Goal: Task Accomplishment & Management: Manage account settings

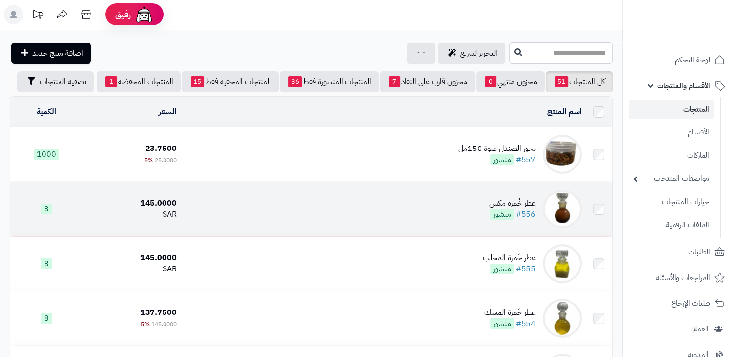
click at [423, 209] on td "عطر خُمرة مكس #556 منشور" at bounding box center [382, 209] width 405 height 54
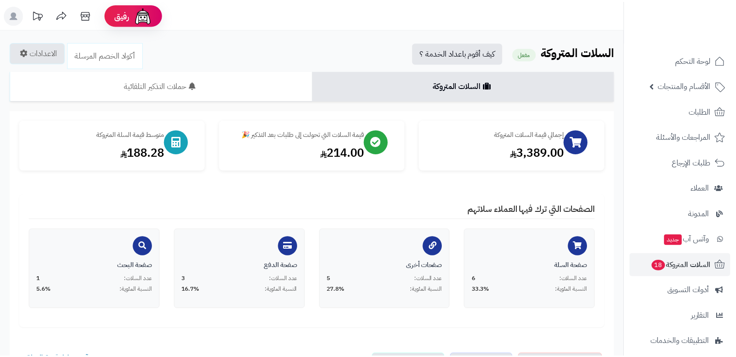
scroll to position [349, 0]
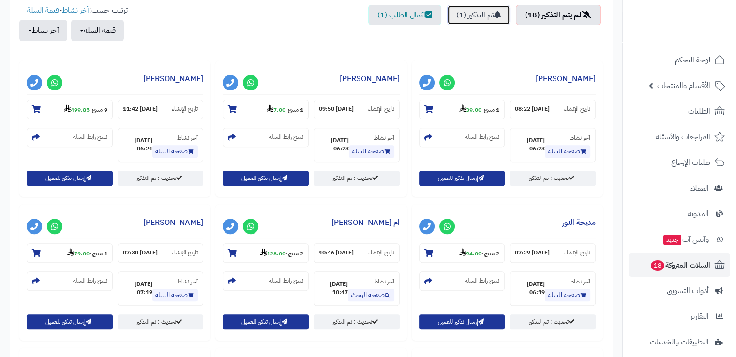
click at [484, 15] on link "تم التذكير (1)" at bounding box center [478, 15] width 63 height 20
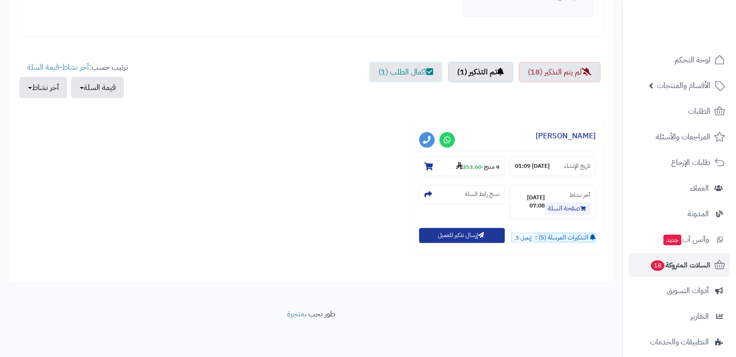
scroll to position [292, 0]
click at [696, 287] on span "أدوات التسويق" at bounding box center [688, 291] width 42 height 14
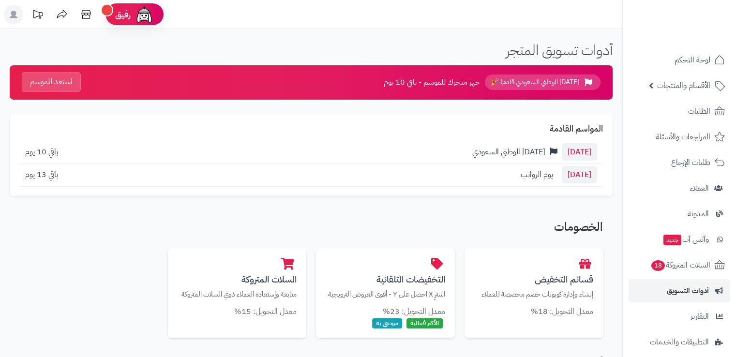
click at [60, 83] on button "استعد للموسم" at bounding box center [51, 82] width 59 height 20
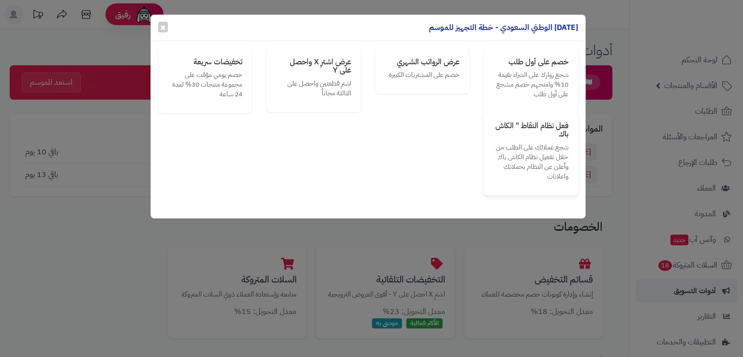
click at [509, 148] on p "شجع عملائك على الطلب من خلال تفعيل نظام الكاش باك وأعلن عن النظام بحملاتك واعلا…" at bounding box center [531, 162] width 75 height 39
click at [523, 130] on h3 "فعل نظام النقاط " الكاش باك" at bounding box center [531, 130] width 75 height 17
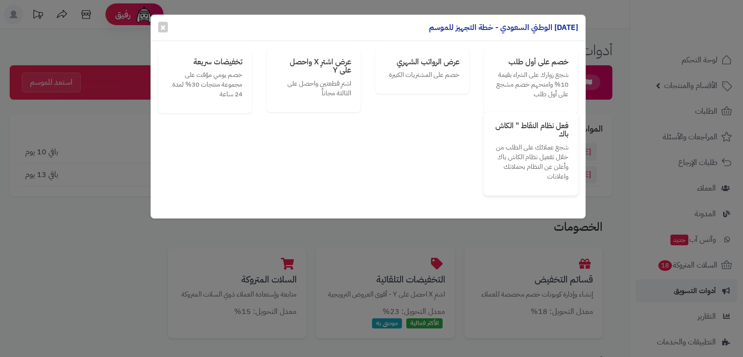
click at [523, 130] on h3 "فعل نظام النقاط " الكاش باك" at bounding box center [531, 130] width 75 height 17
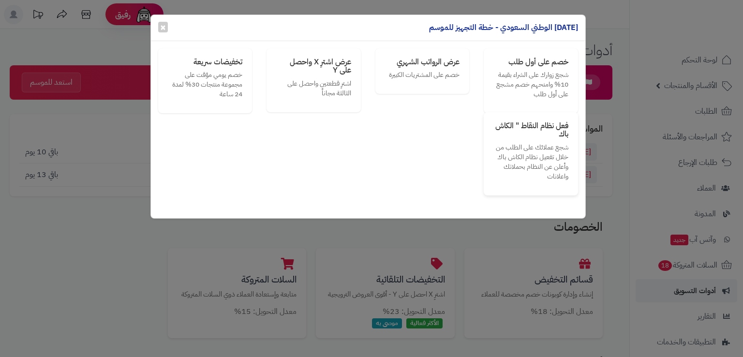
click at [523, 130] on h3 "فعل نظام النقاط " الكاش باك" at bounding box center [531, 130] width 75 height 17
click at [261, 122] on div "خصم على أول طلب شجع زوارك على الشراء بقيمة 10% وامنحهم خصم مشجع على أول طلب عرض…" at bounding box center [368, 122] width 435 height 148
click at [530, 72] on p "شجع زوارك على الشراء بقيمة 10% وامنحهم خصم مشجع على أول طلب" at bounding box center [531, 83] width 75 height 29
click at [162, 29] on span "×" at bounding box center [163, 26] width 6 height 15
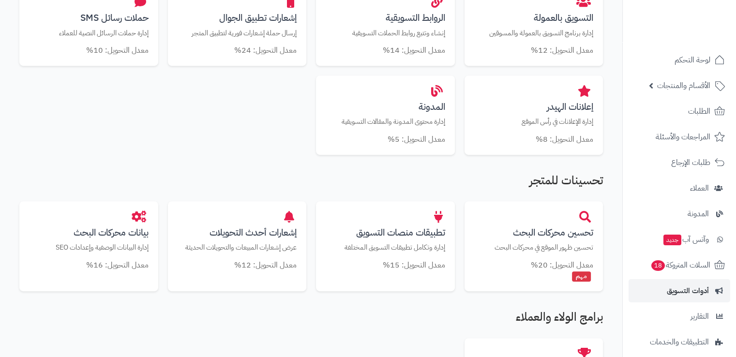
scroll to position [399, 0]
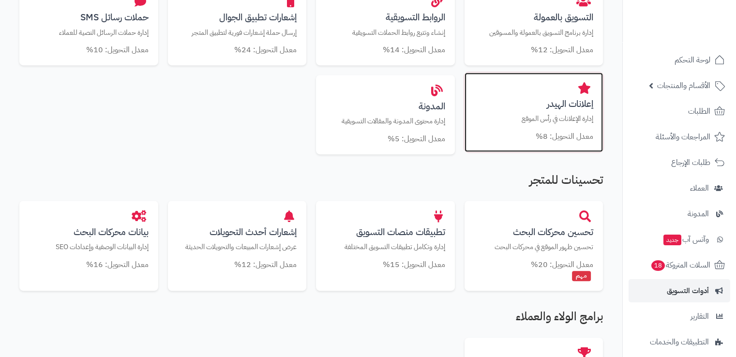
click at [567, 136] on small "معدل التحويل: 8%" at bounding box center [565, 137] width 58 height 12
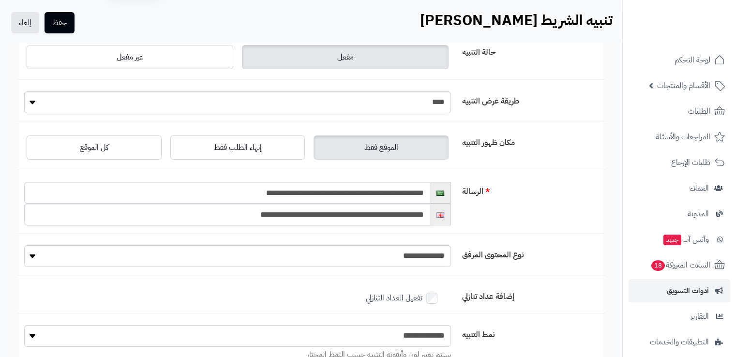
scroll to position [33, 0]
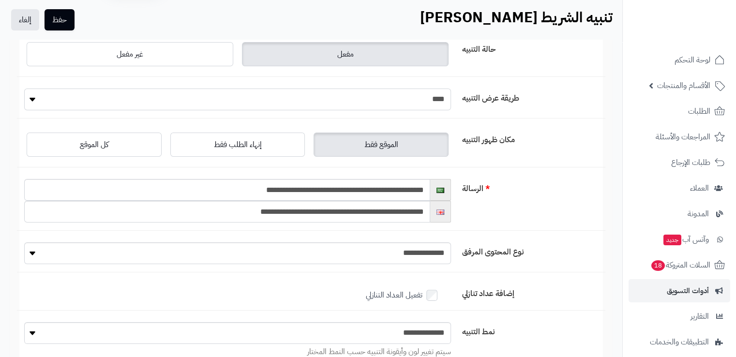
click at [271, 96] on select "**** *****" at bounding box center [237, 100] width 427 height 22
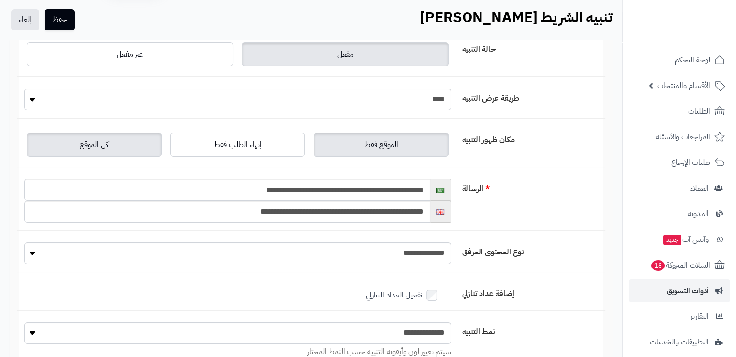
click at [135, 137] on label "كل الموقع" at bounding box center [94, 145] width 135 height 24
click at [388, 150] on span "الموقع فقط" at bounding box center [381, 145] width 34 height 12
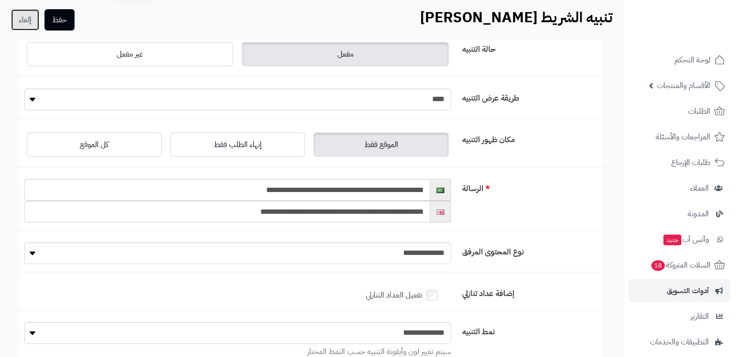
click at [26, 23] on link "إلغاء" at bounding box center [25, 19] width 28 height 21
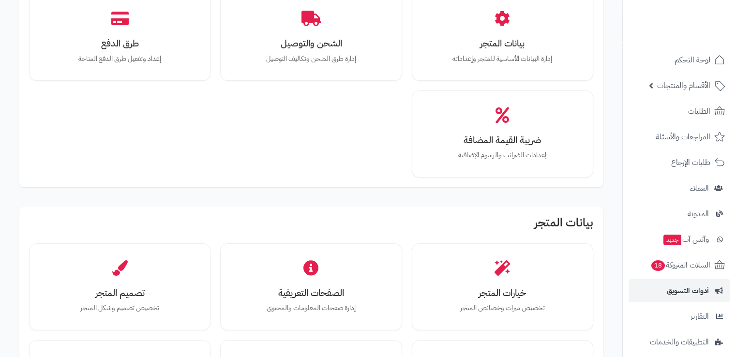
scroll to position [95, 0]
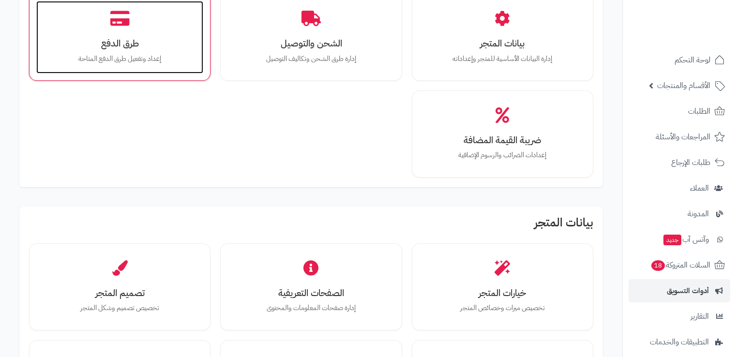
click at [130, 33] on div "طرق الدفع إعداد وتفعيل طرق الدفع المتاحة" at bounding box center [119, 37] width 167 height 73
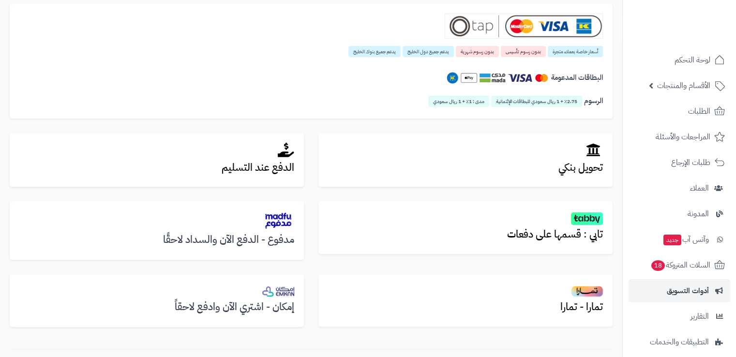
scroll to position [294, 0]
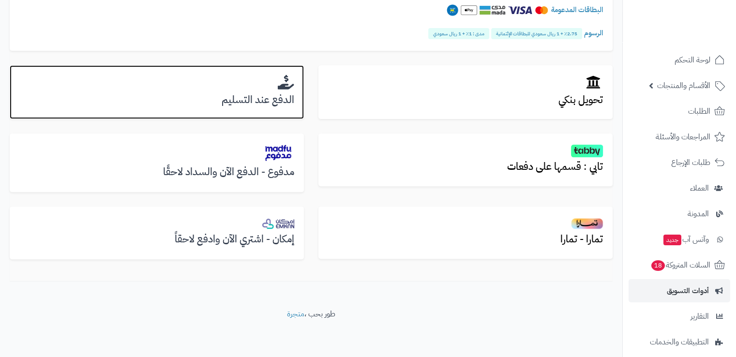
click at [252, 107] on div "الدفع عند التسليم" at bounding box center [157, 92] width 294 height 54
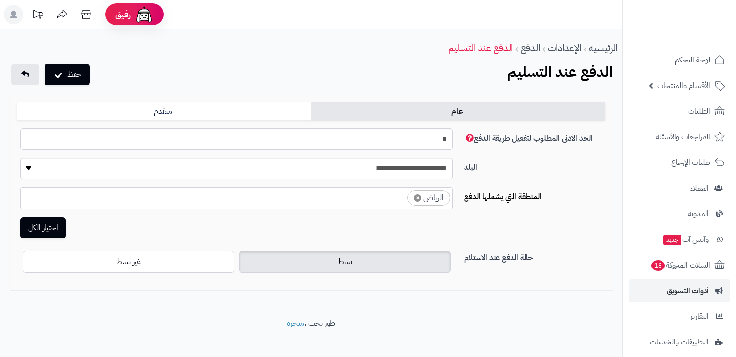
select select "***"
click at [23, 72] on icon at bounding box center [25, 74] width 8 height 8
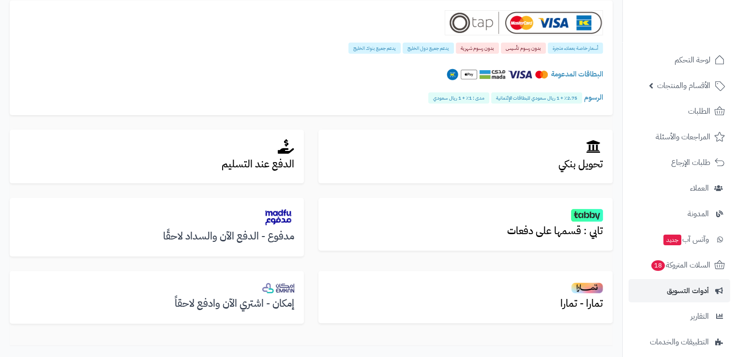
scroll to position [243, 0]
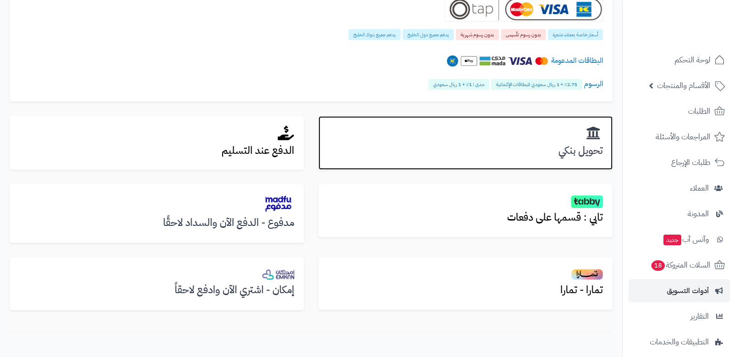
click at [471, 154] on h3 "تحويل بنكي" at bounding box center [465, 150] width 275 height 11
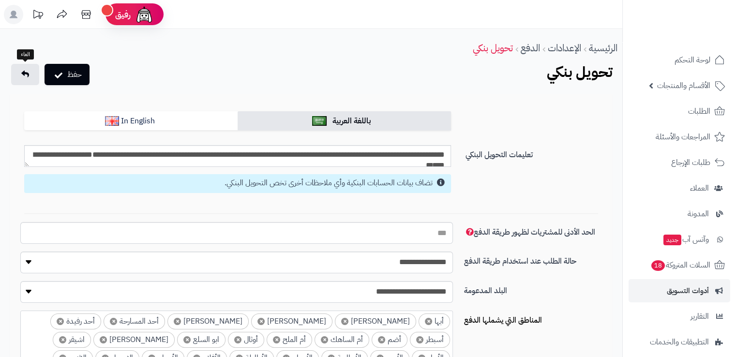
scroll to position [53, 0]
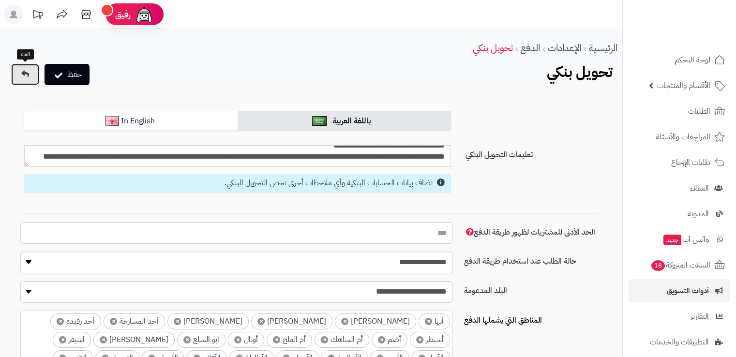
click at [16, 74] on link at bounding box center [25, 74] width 28 height 21
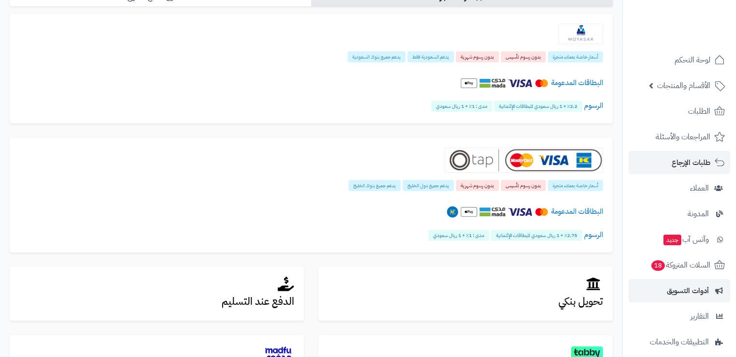
scroll to position [87, 0]
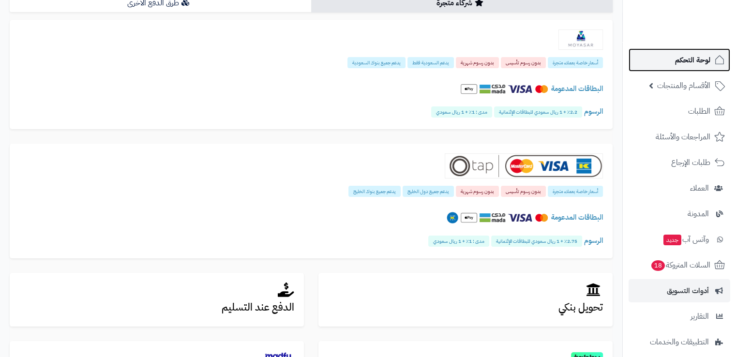
click at [685, 59] on span "لوحة التحكم" at bounding box center [692, 60] width 35 height 14
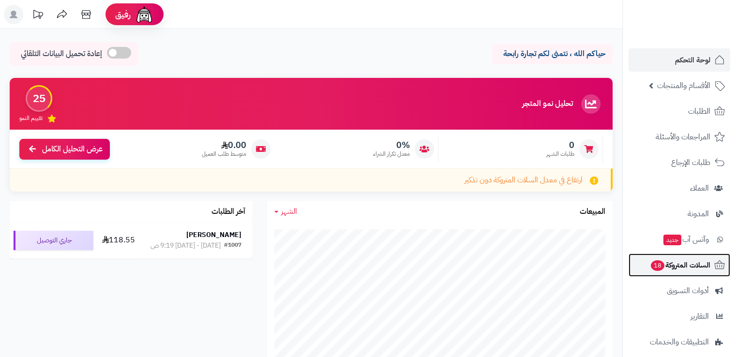
click at [695, 259] on span "السلات المتروكة 18" at bounding box center [680, 265] width 60 height 14
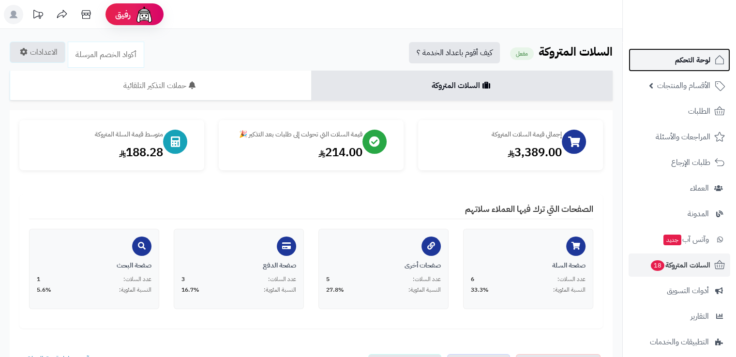
click at [707, 65] on span "لوحة التحكم" at bounding box center [692, 60] width 35 height 14
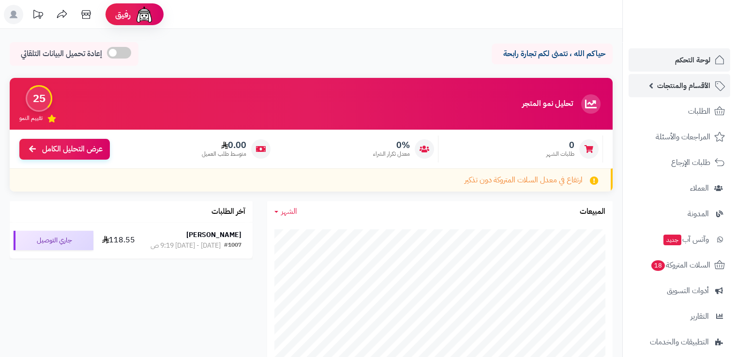
click at [693, 88] on span "الأقسام والمنتجات" at bounding box center [683, 86] width 53 height 14
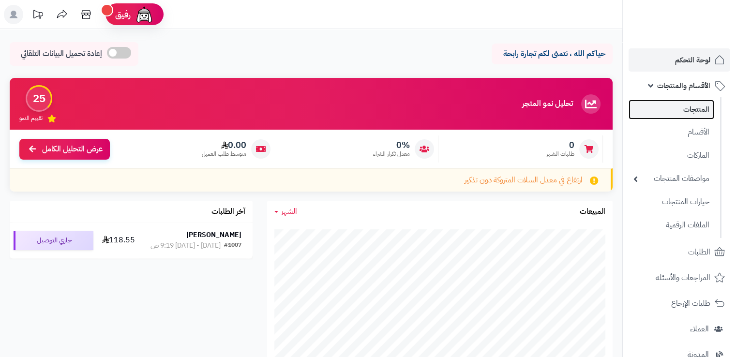
click at [690, 117] on link "المنتجات" at bounding box center [672, 110] width 86 height 20
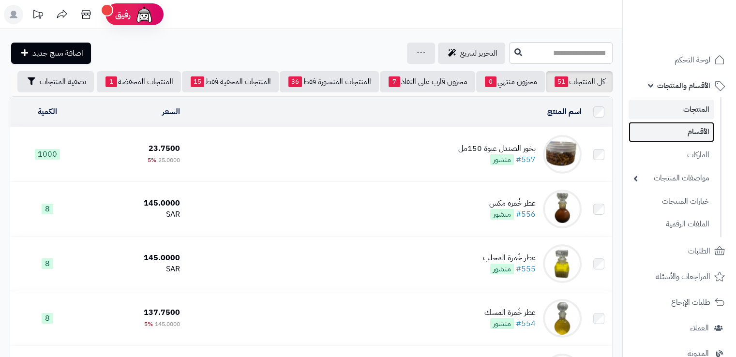
click at [690, 132] on link "الأقسام" at bounding box center [672, 132] width 86 height 20
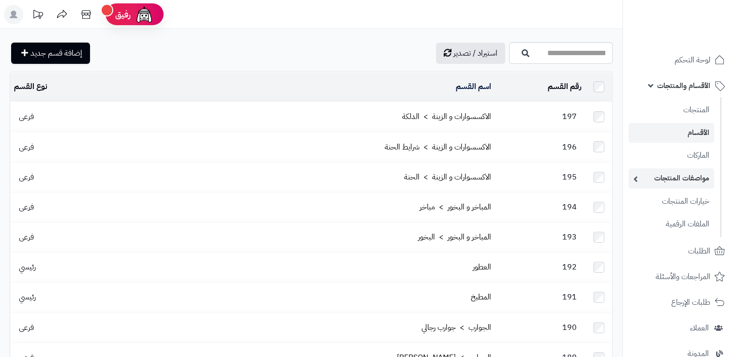
click at [674, 177] on link "مواصفات المنتجات" at bounding box center [672, 178] width 86 height 20
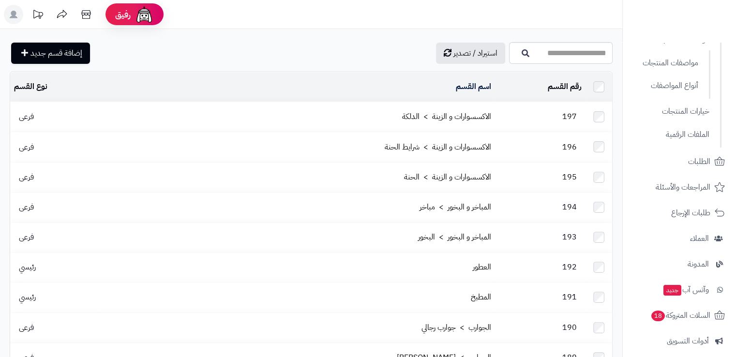
scroll to position [143, 0]
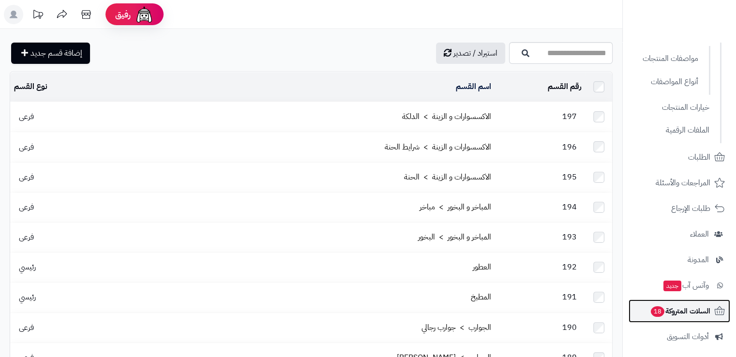
click at [689, 310] on span "السلات المتروكة 18" at bounding box center [680, 311] width 60 height 14
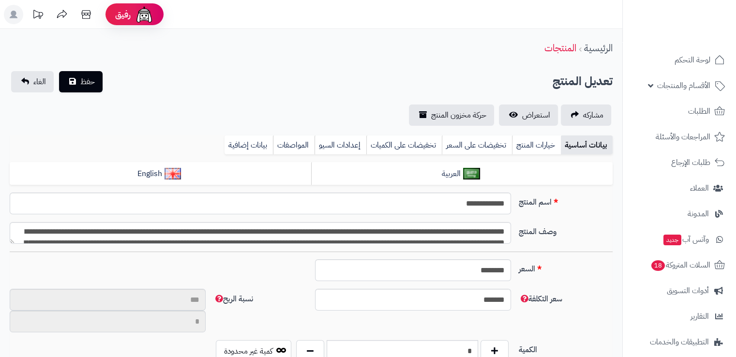
type input "******"
type input "*********"
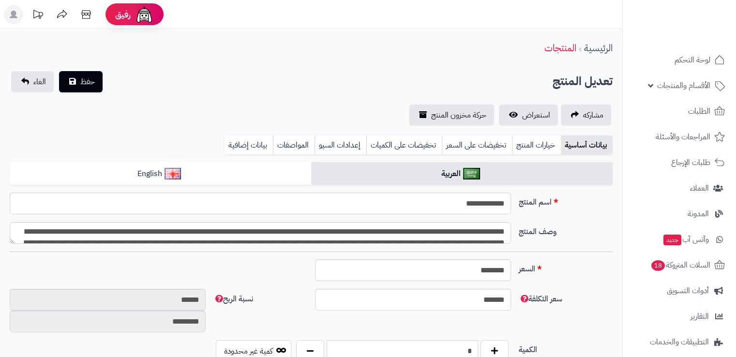
type input "******"
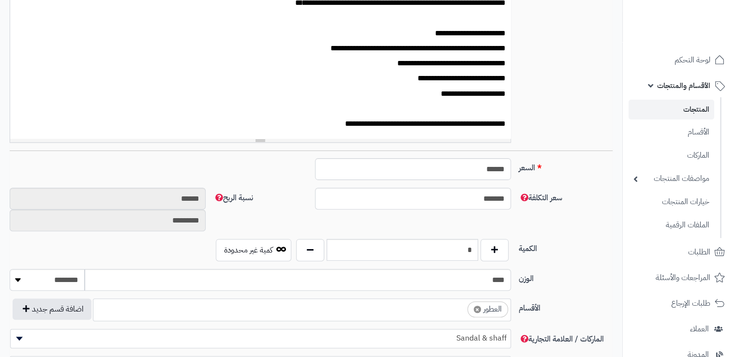
scroll to position [281, 0]
click at [423, 209] on input "*******" at bounding box center [413, 198] width 196 height 22
drag, startPoint x: 0, startPoint y: 0, endPoint x: 423, endPoint y: 209, distance: 472.0
click at [423, 209] on input "*******" at bounding box center [413, 198] width 196 height 22
type input "*"
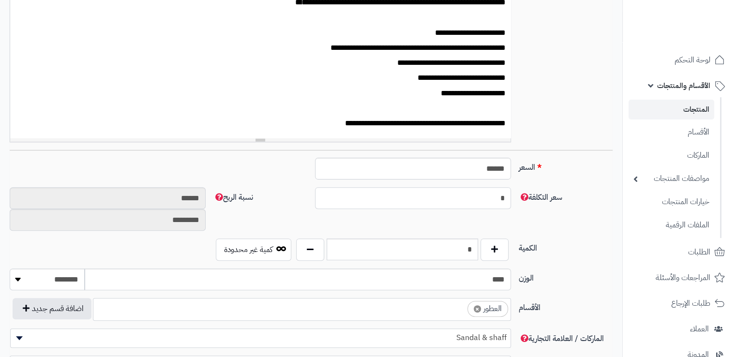
type input "********"
type input "**********"
type input "**"
type input "*******"
type input "*********"
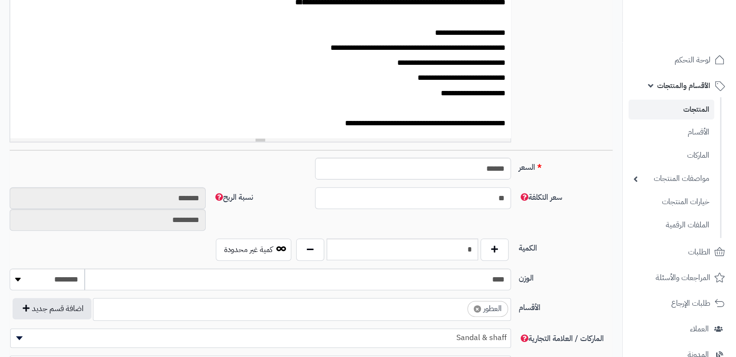
type input "**"
click at [419, 234] on div "سعر التكلفة ** نسبة الربح ******* *********" at bounding box center [311, 212] width 611 height 51
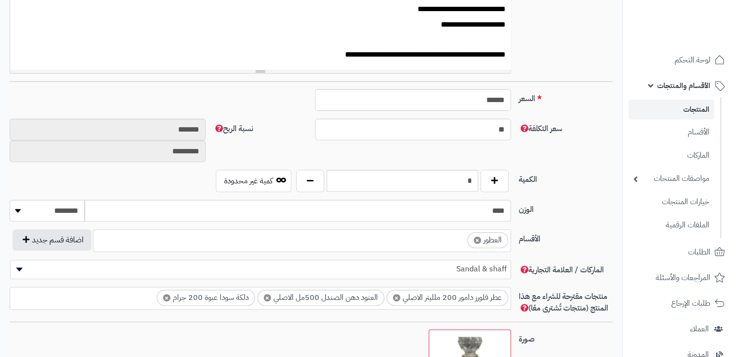
scroll to position [351, 0]
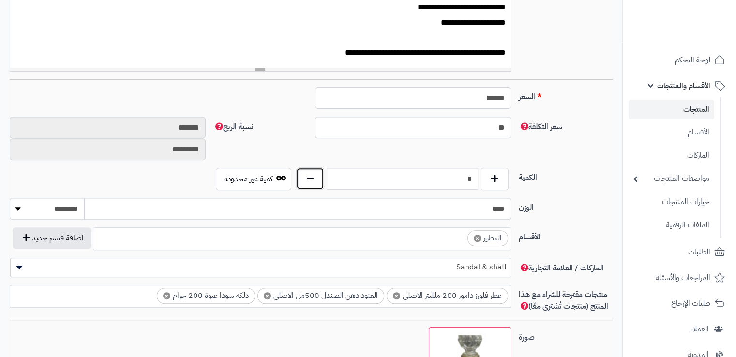
click at [314, 180] on button "button" at bounding box center [310, 178] width 28 height 22
type input "*"
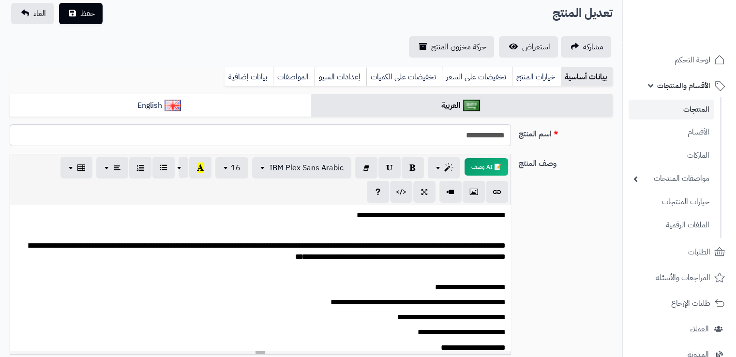
scroll to position [69, 0]
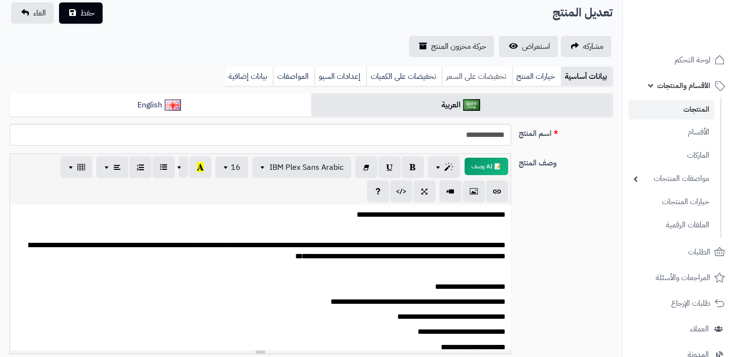
click at [465, 76] on link "تخفيضات على السعر" at bounding box center [477, 76] width 70 height 19
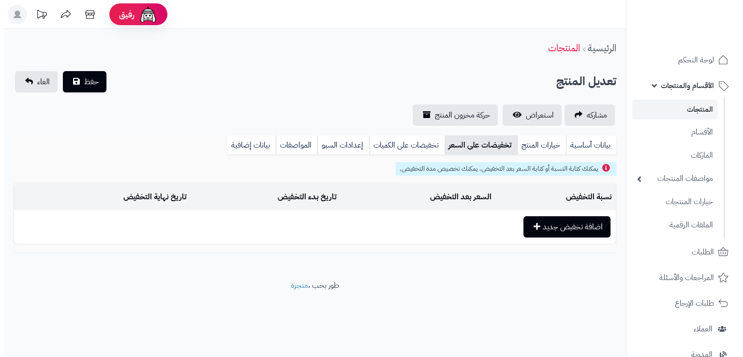
scroll to position [0, 0]
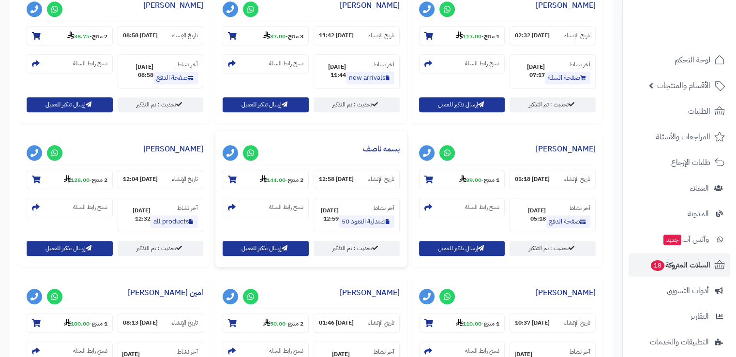
scroll to position [885, 0]
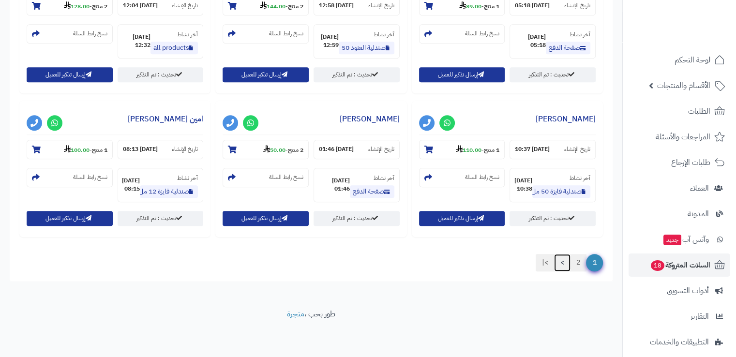
click at [567, 264] on link ">" at bounding box center [562, 262] width 16 height 17
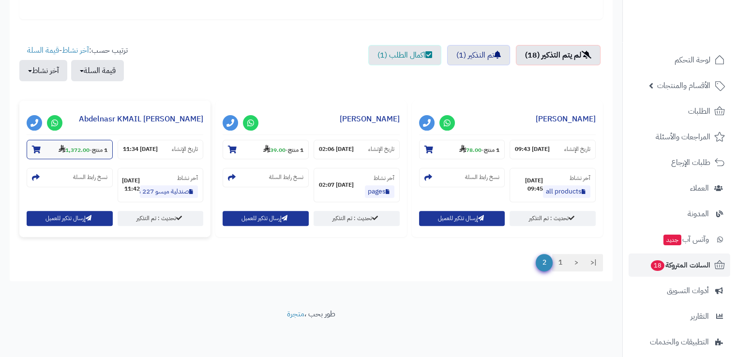
click at [82, 153] on strong "1,372.00" at bounding box center [74, 150] width 31 height 9
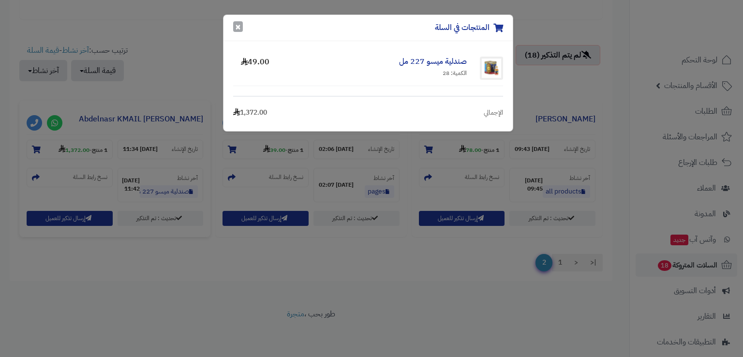
click at [236, 25] on button "×" at bounding box center [238, 26] width 10 height 11
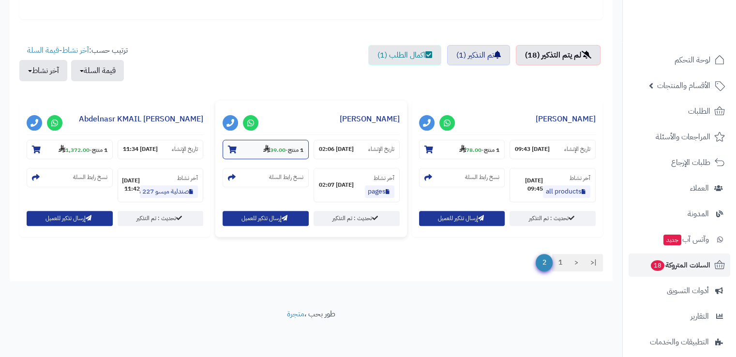
click at [273, 153] on small "1 منتج - 39.00" at bounding box center [283, 150] width 40 height 10
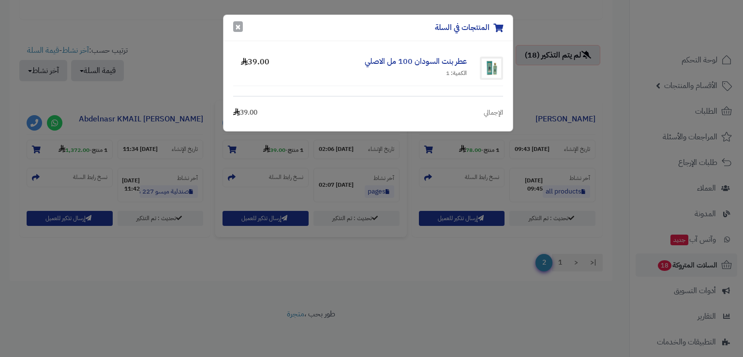
click at [235, 28] on button "×" at bounding box center [238, 26] width 10 height 11
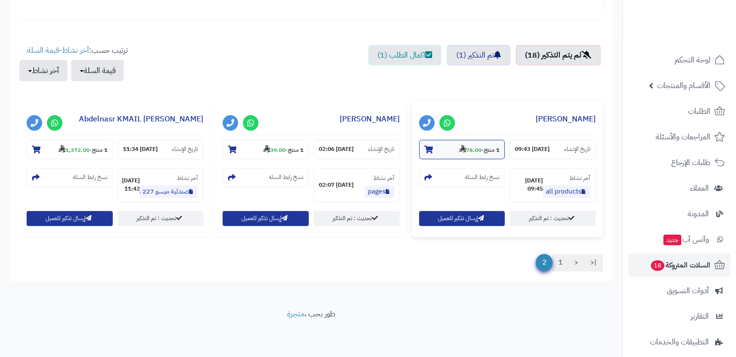
click at [464, 149] on strong "78.00" at bounding box center [470, 150] width 22 height 9
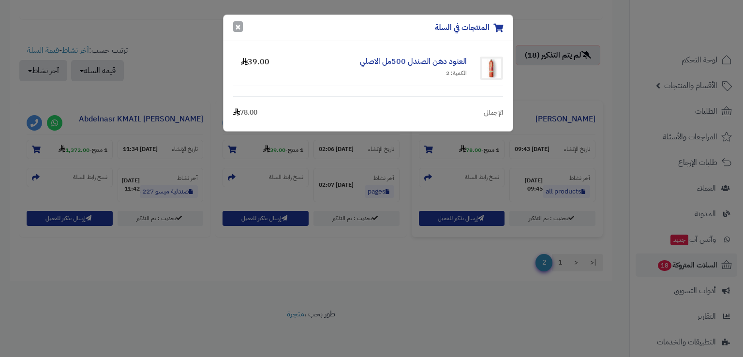
click at [234, 31] on button "×" at bounding box center [238, 26] width 10 height 11
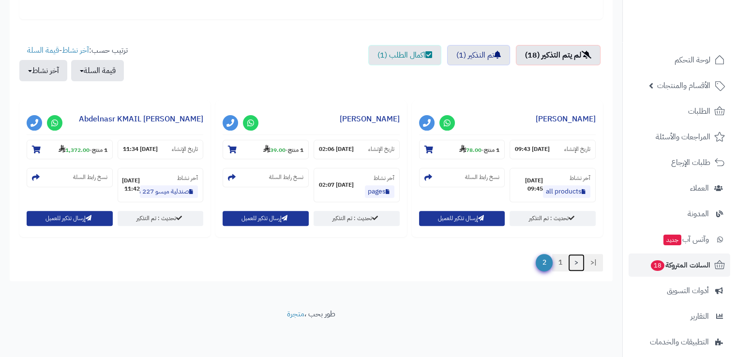
click at [575, 261] on link "<" at bounding box center [576, 262] width 16 height 17
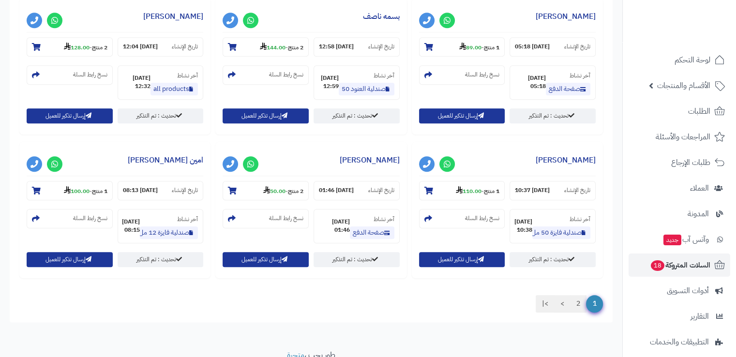
scroll to position [885, 0]
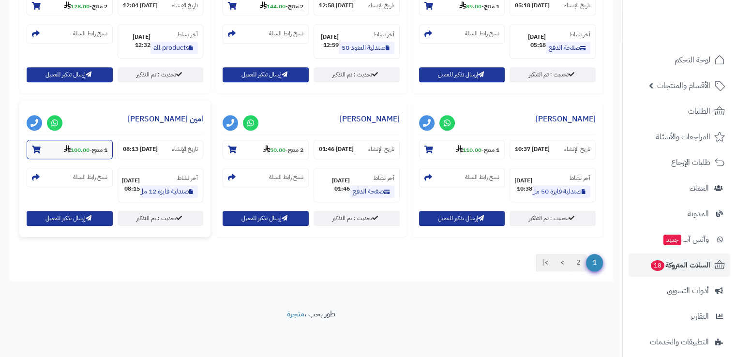
click at [64, 151] on icon at bounding box center [67, 149] width 7 height 8
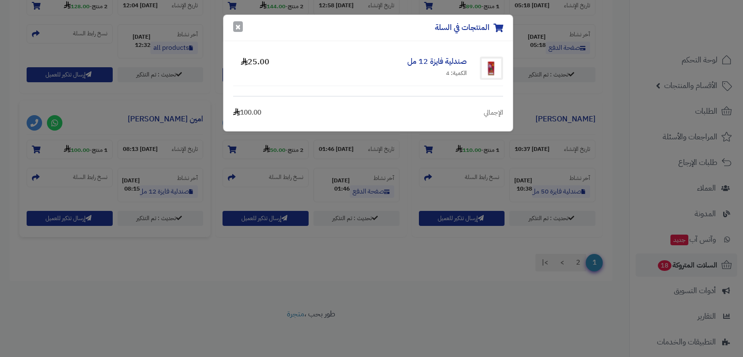
click at [236, 31] on button "×" at bounding box center [238, 26] width 10 height 11
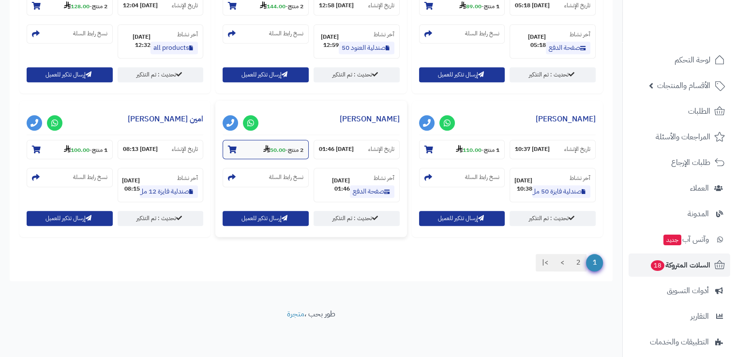
click at [288, 150] on strong "2 منتج" at bounding box center [295, 150] width 15 height 9
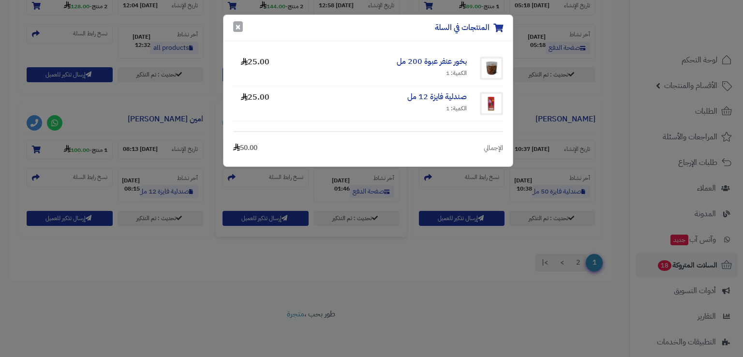
click at [237, 26] on button "×" at bounding box center [238, 26] width 10 height 11
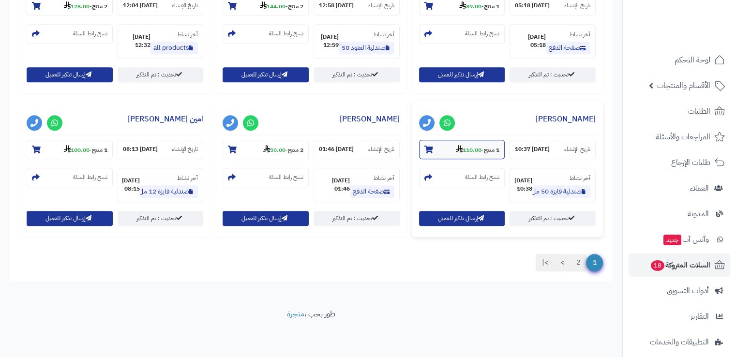
click at [457, 150] on use at bounding box center [459, 149] width 7 height 8
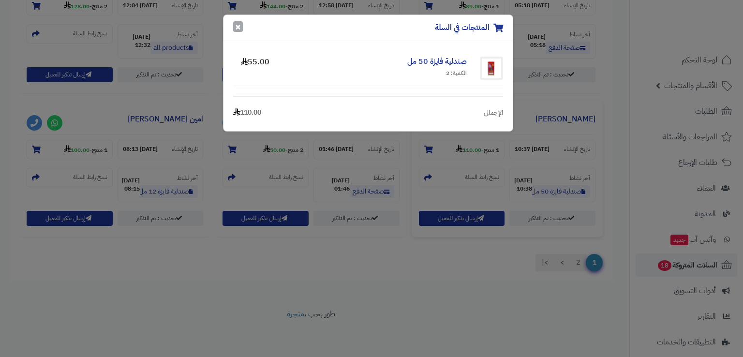
click at [236, 27] on button "×" at bounding box center [238, 26] width 10 height 11
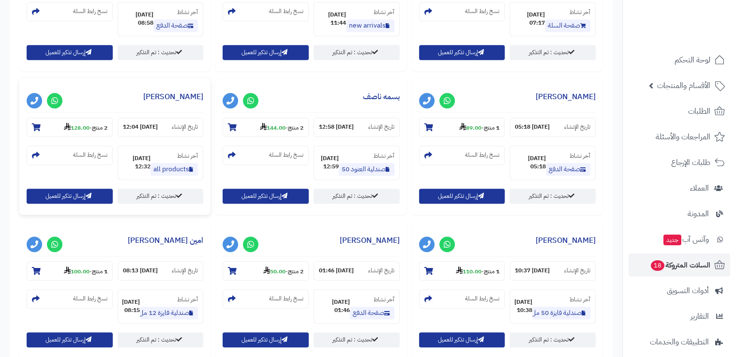
scroll to position [758, 0]
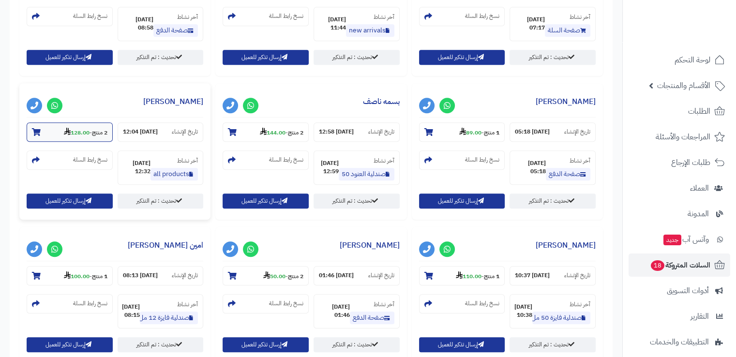
click at [68, 134] on strong "128.00" at bounding box center [77, 132] width 26 height 9
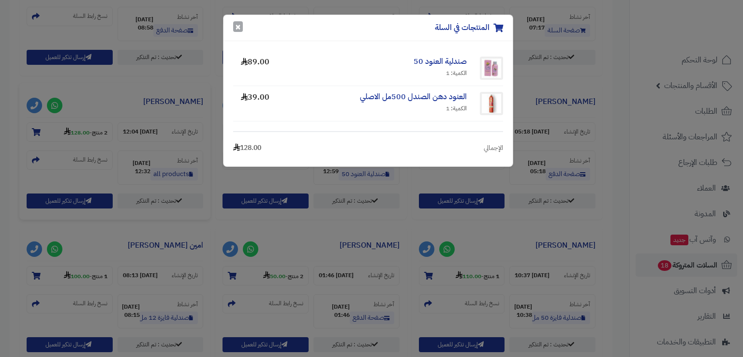
click at [242, 28] on button "×" at bounding box center [238, 26] width 10 height 11
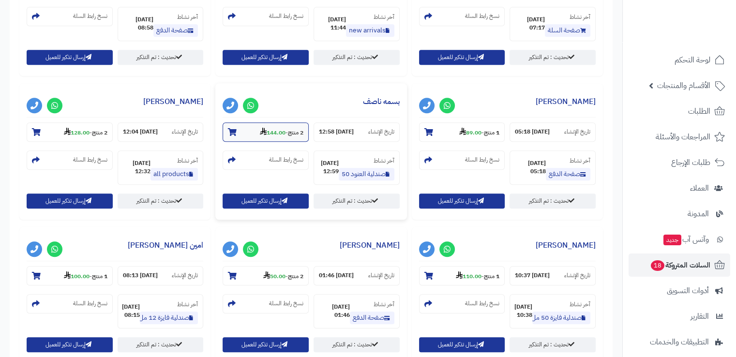
click at [239, 135] on section "2 منتج - 144.00" at bounding box center [266, 131] width 86 height 19
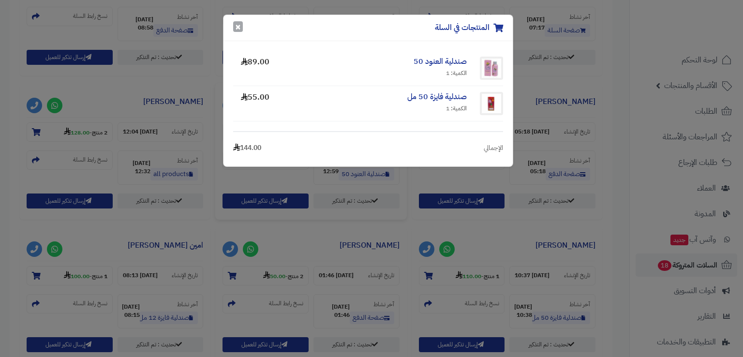
click at [240, 30] on button "×" at bounding box center [238, 26] width 10 height 11
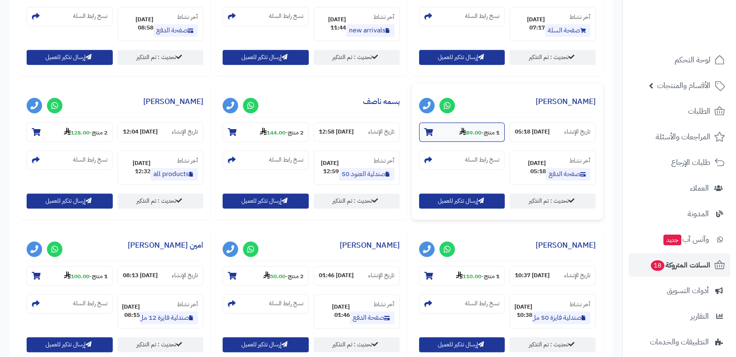
click at [450, 129] on section "1 منتج - 89.00" at bounding box center [462, 131] width 86 height 19
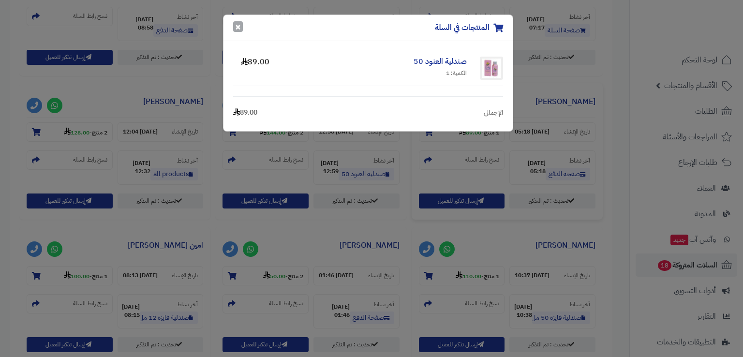
click at [239, 28] on button "×" at bounding box center [238, 26] width 10 height 11
